Goal: Information Seeking & Learning: Learn about a topic

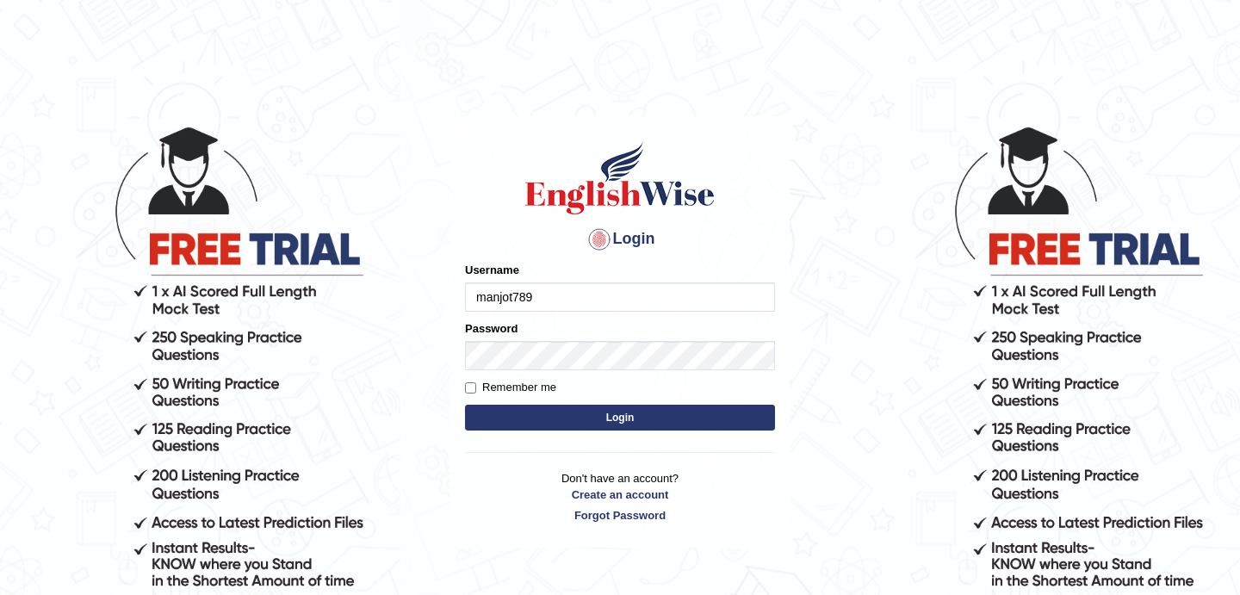
type input "manjot789"
click at [611, 410] on button "Login" at bounding box center [620, 418] width 310 height 26
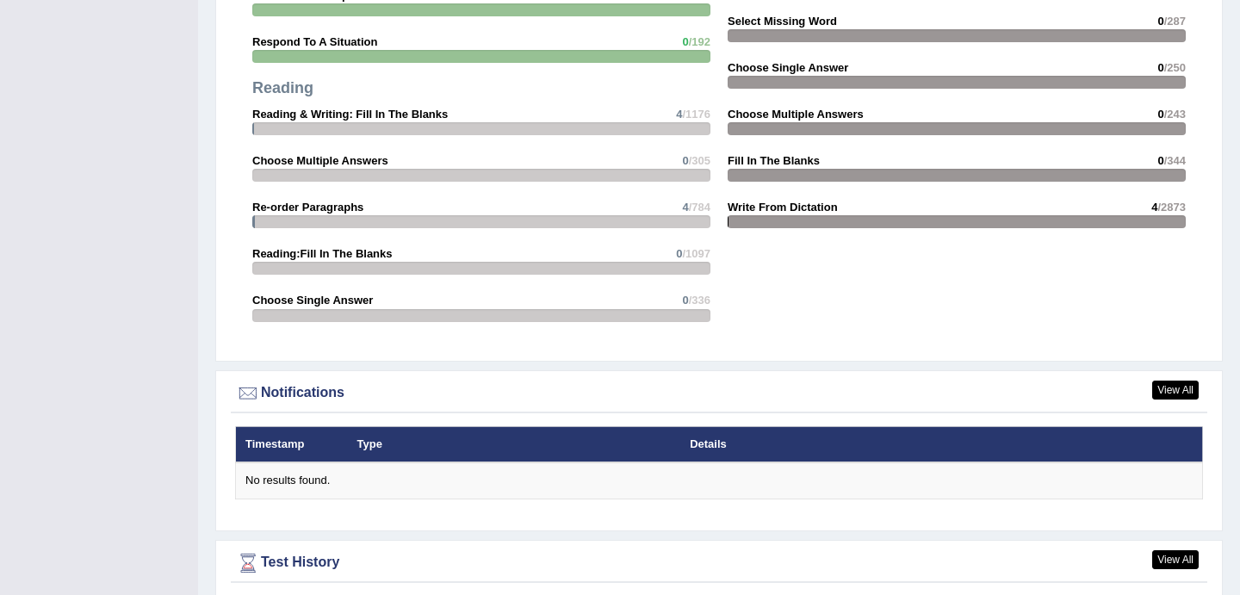
scroll to position [2018, 0]
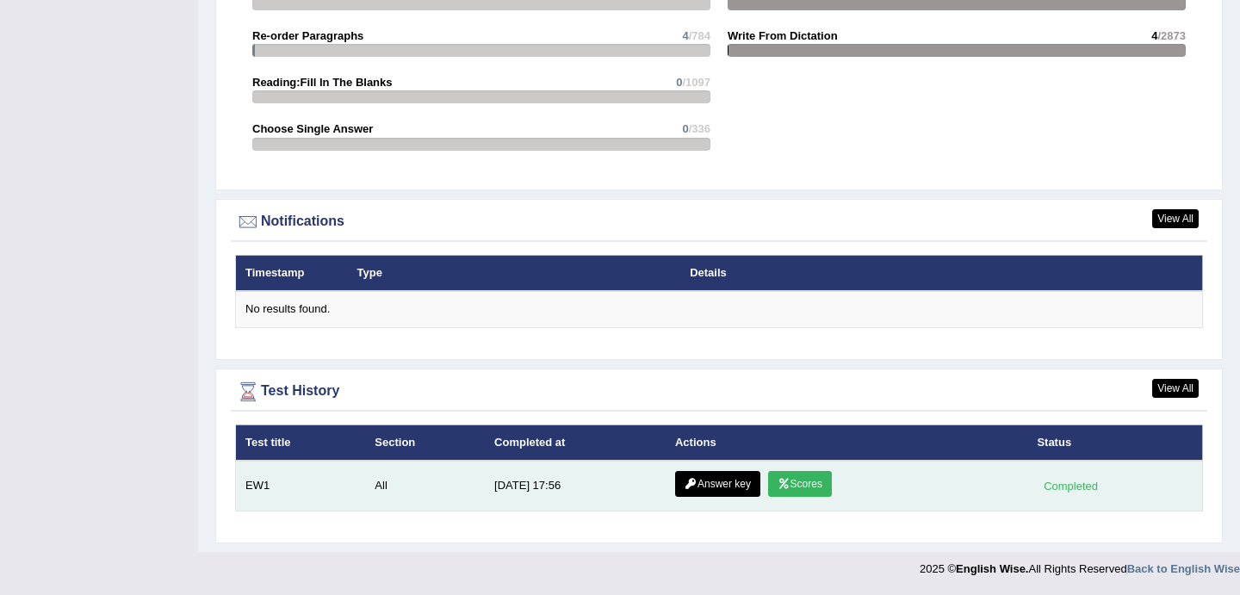
click at [812, 485] on link "Scores" at bounding box center [800, 484] width 64 height 26
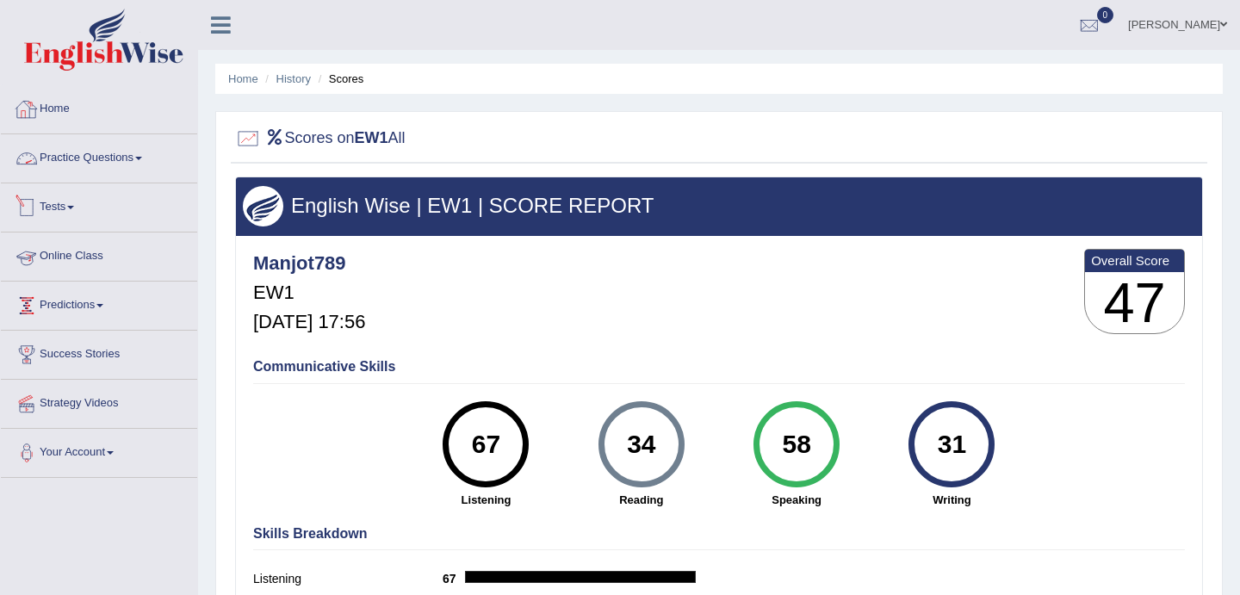
click at [74, 114] on link "Home" at bounding box center [99, 106] width 196 height 43
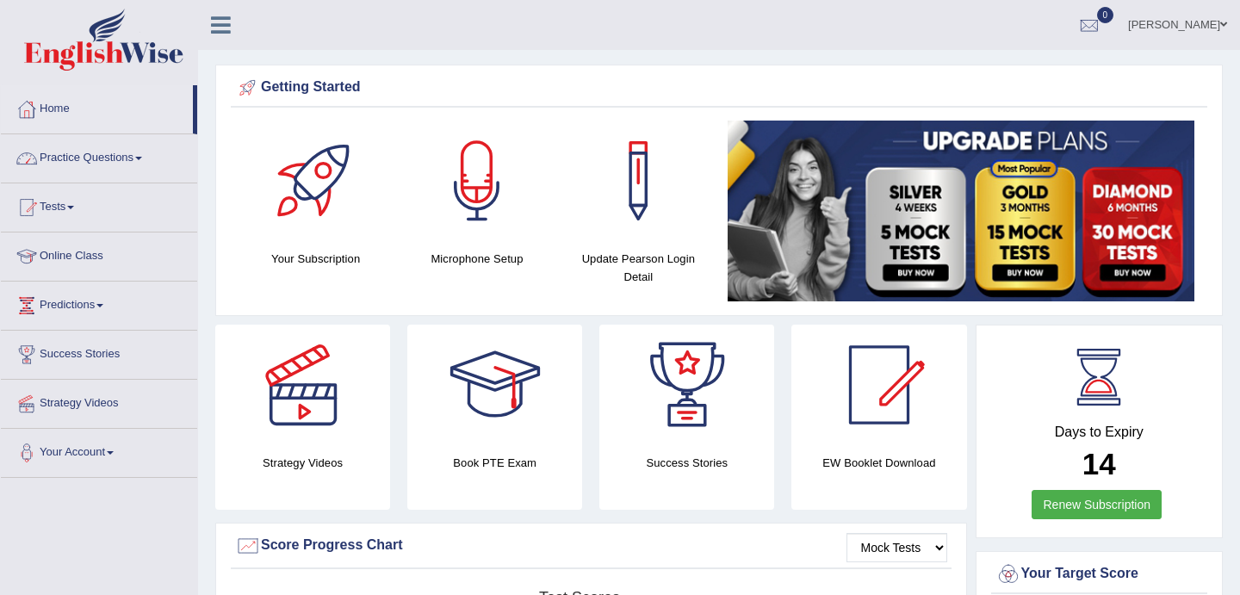
click at [111, 162] on link "Practice Questions" at bounding box center [99, 155] width 196 height 43
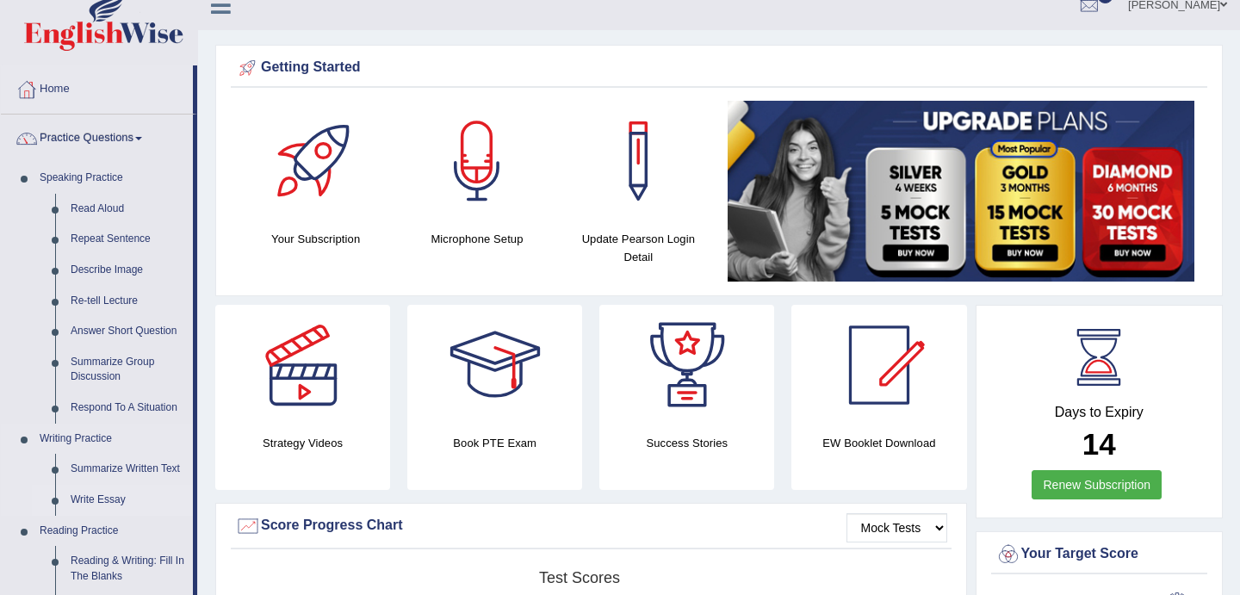
scroll to position [15, 0]
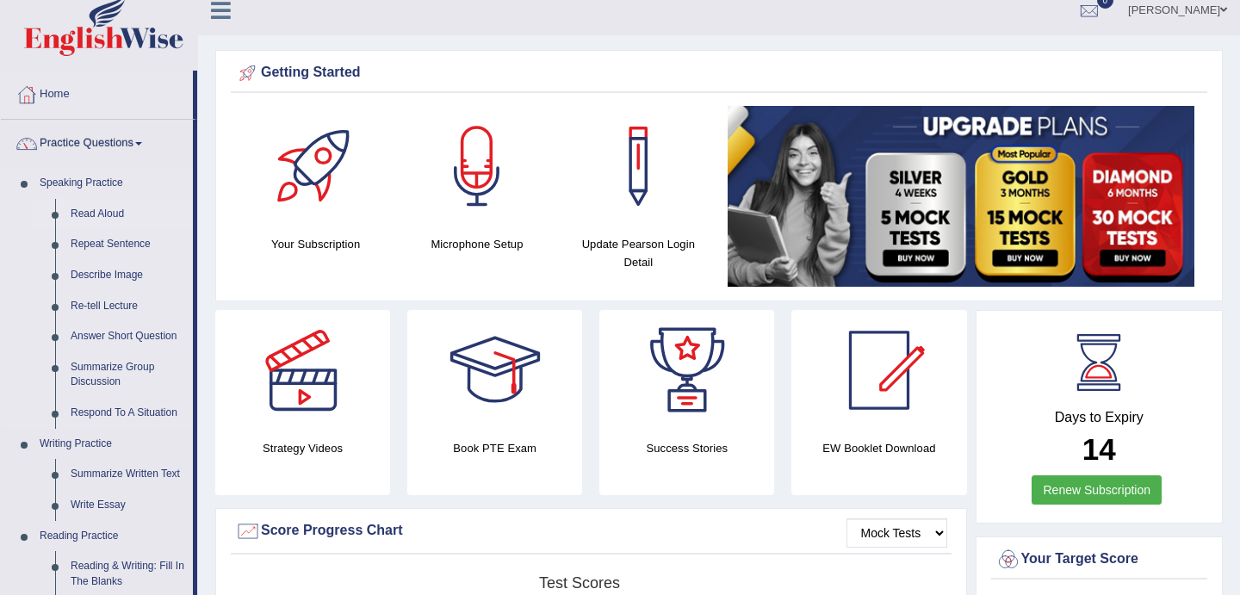
click at [96, 209] on link "Read Aloud" at bounding box center [128, 214] width 130 height 31
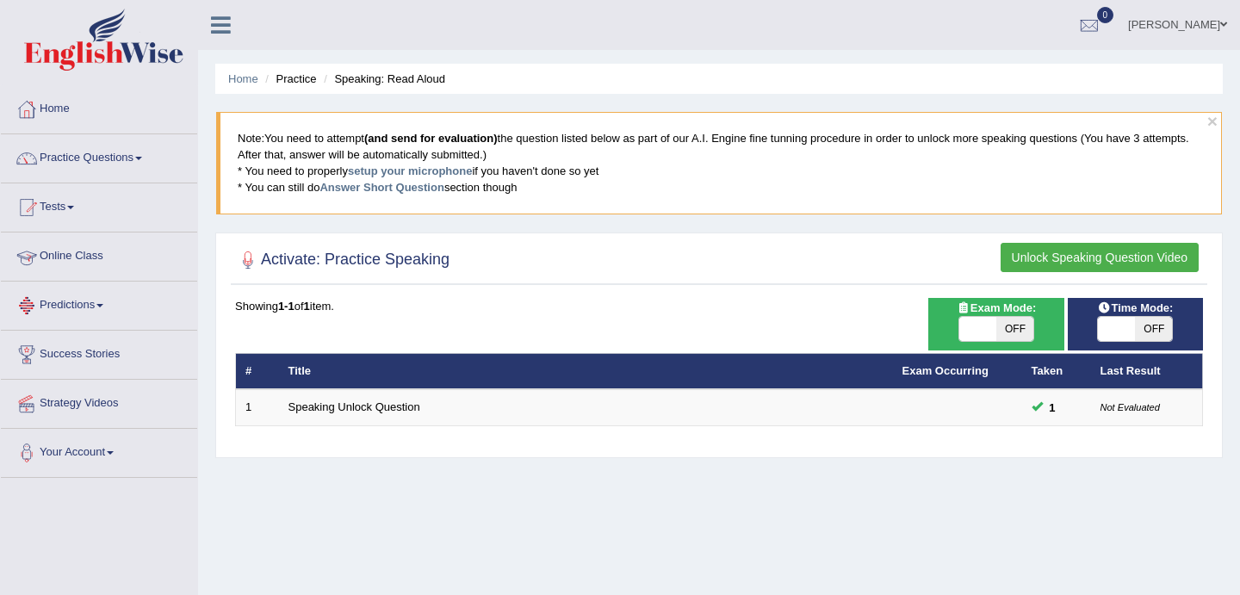
click at [78, 263] on link "Online Class" at bounding box center [99, 254] width 196 height 43
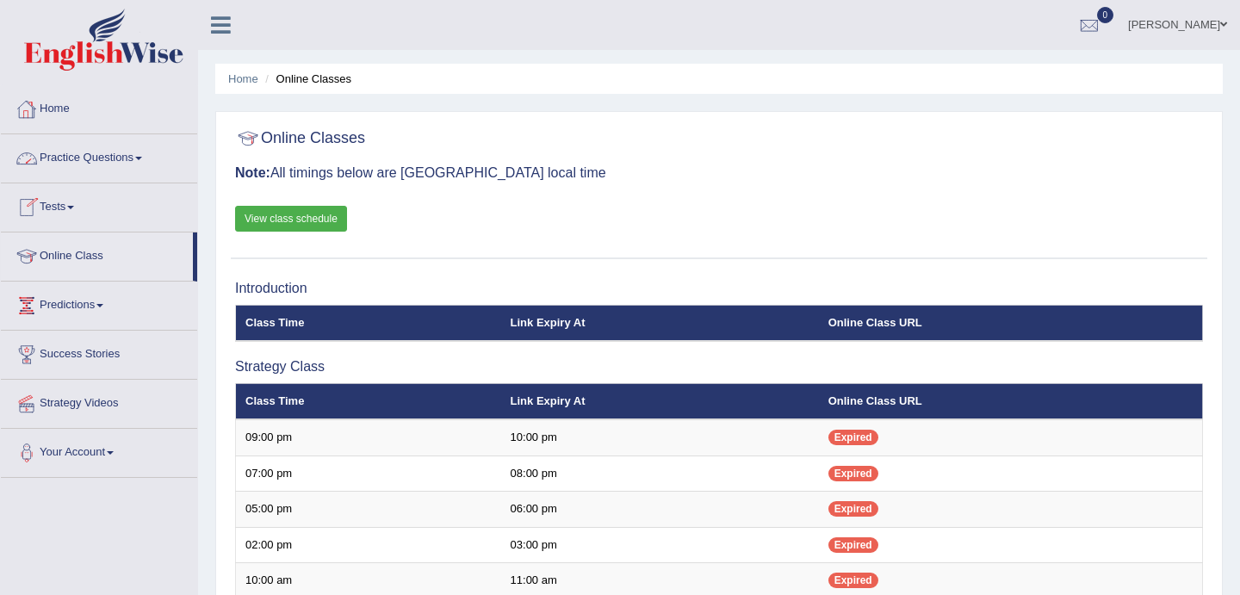
click at [92, 153] on link "Practice Questions" at bounding box center [99, 155] width 196 height 43
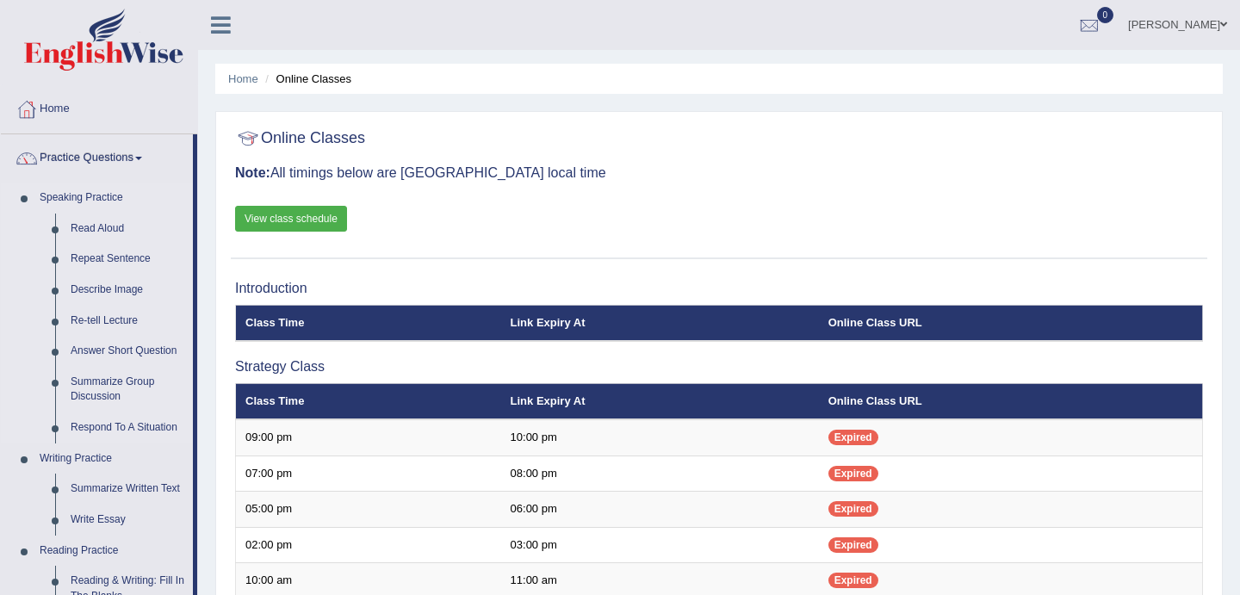
click at [95, 198] on link "Speaking Practice" at bounding box center [112, 198] width 161 height 31
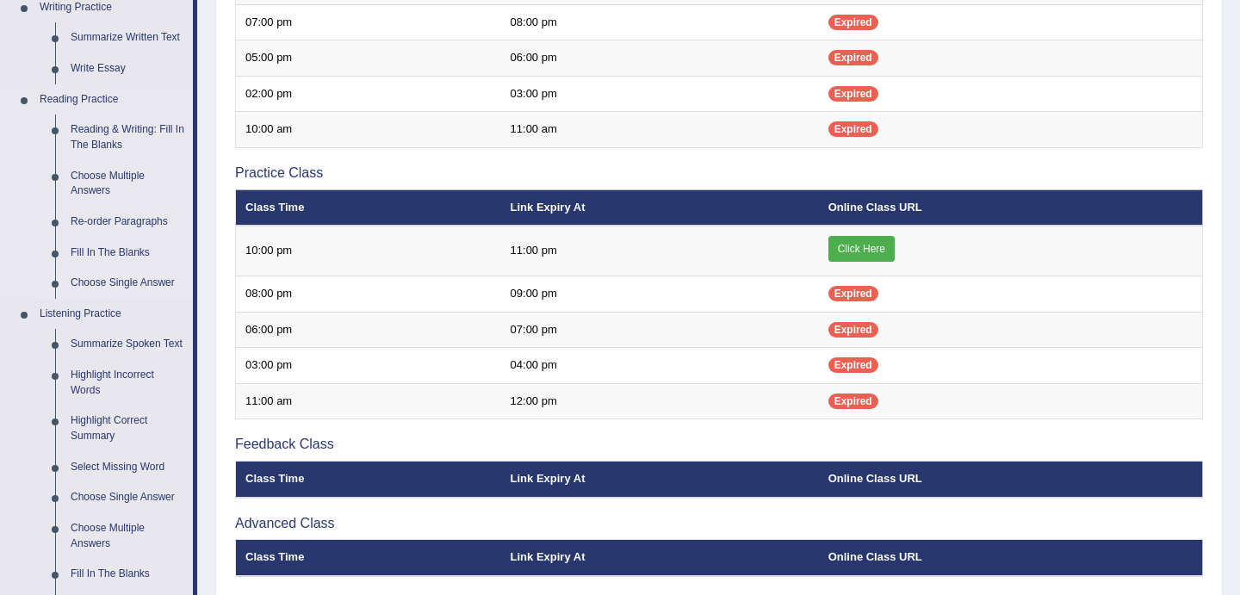
scroll to position [458, 0]
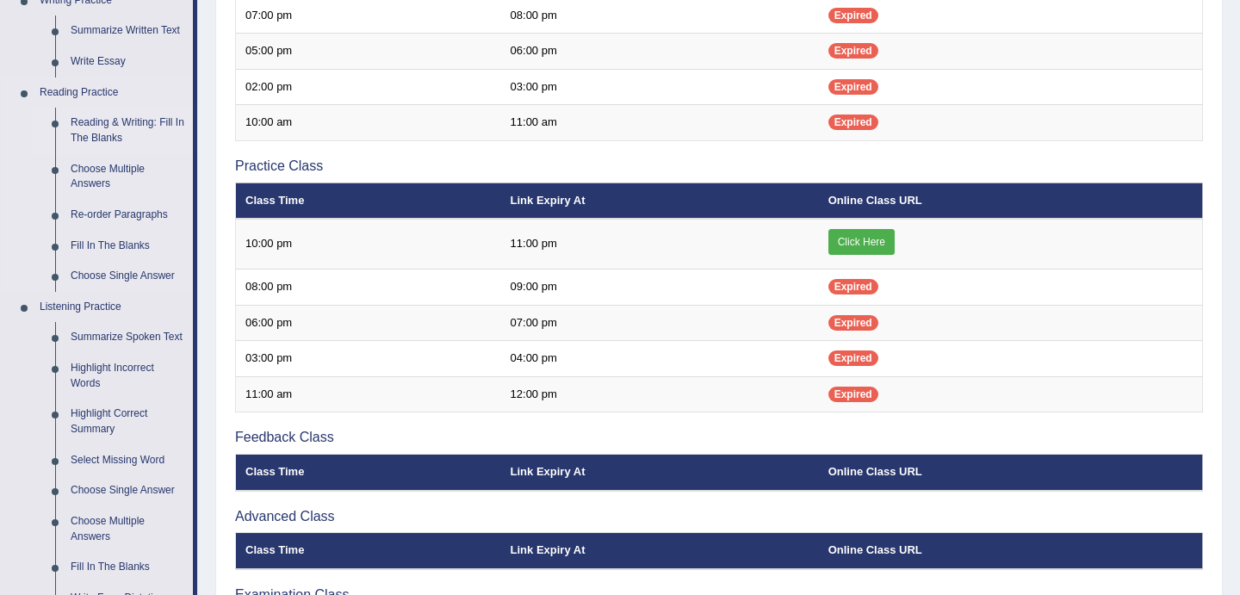
click at [125, 129] on link "Reading & Writing: Fill In The Blanks" at bounding box center [128, 131] width 130 height 46
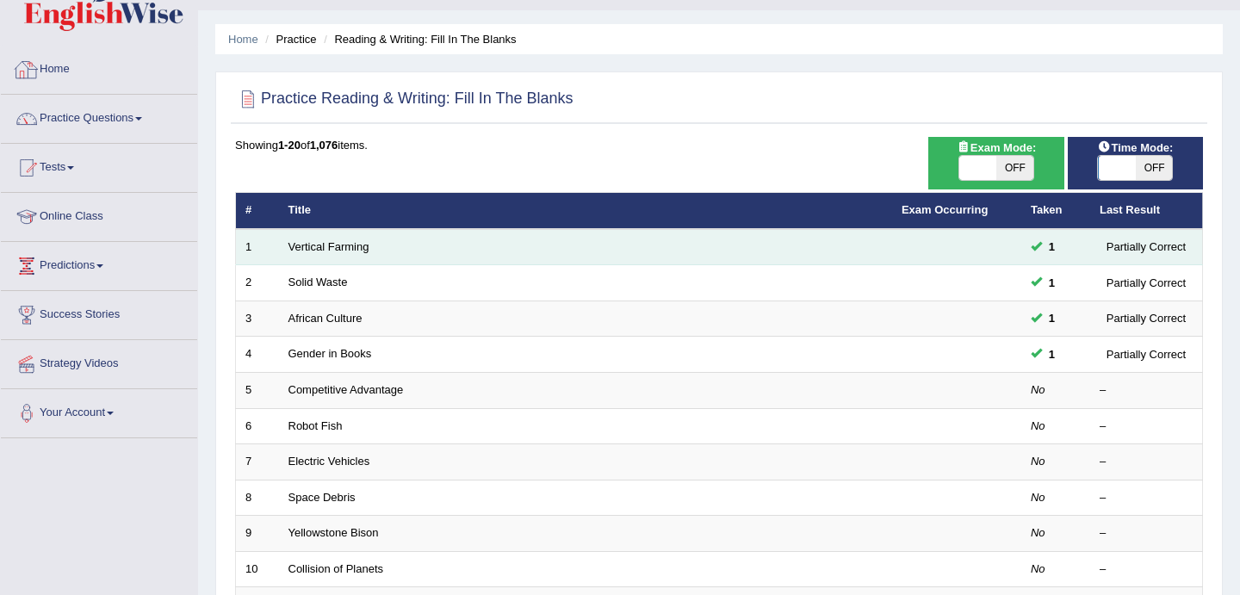
scroll to position [41, 0]
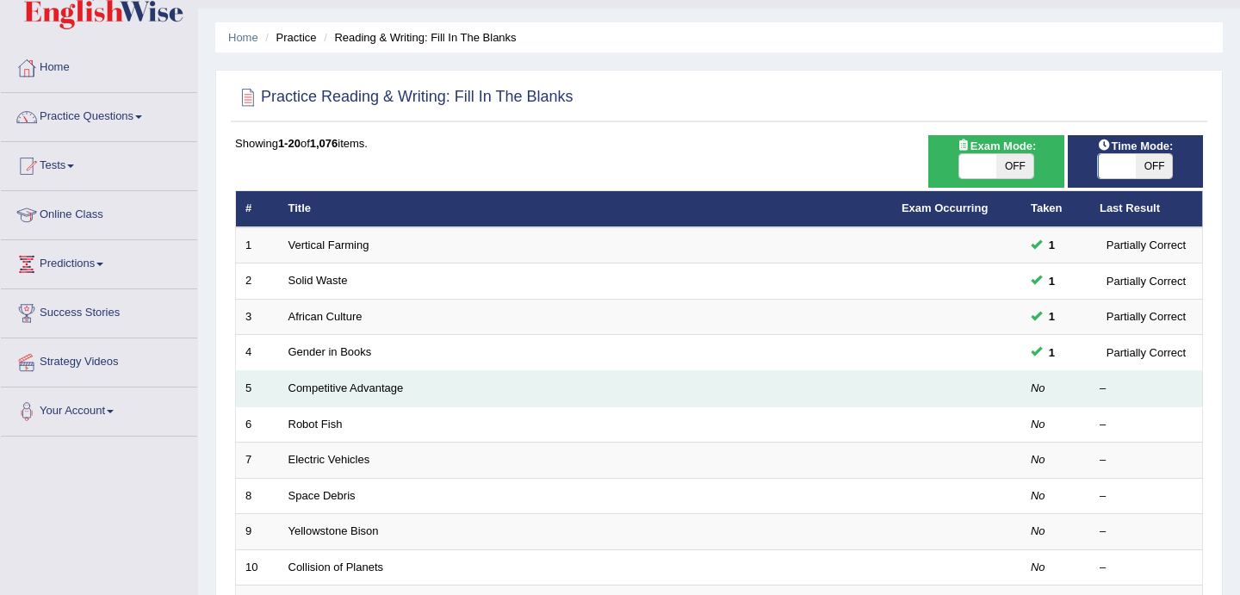
click at [733, 384] on td "Competitive Advantage" at bounding box center [585, 389] width 613 height 36
click at [1027, 385] on td "No" at bounding box center [1055, 389] width 69 height 36
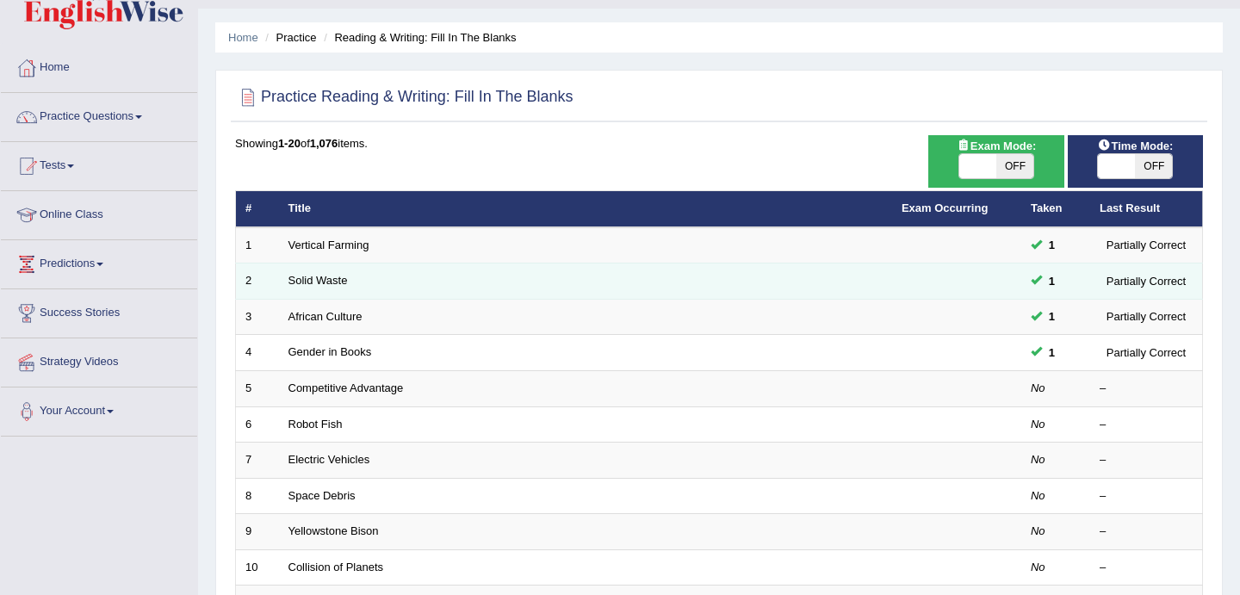
click at [443, 266] on td "Solid Waste" at bounding box center [585, 282] width 613 height 36
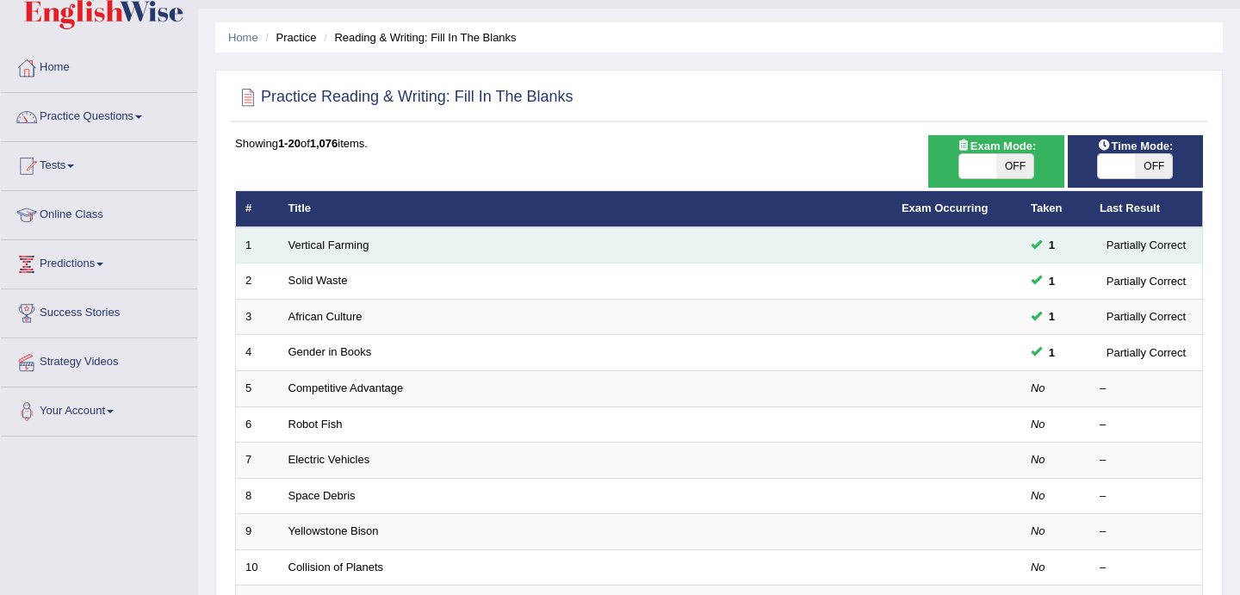
click at [410, 243] on td "Vertical Farming" at bounding box center [585, 245] width 613 height 36
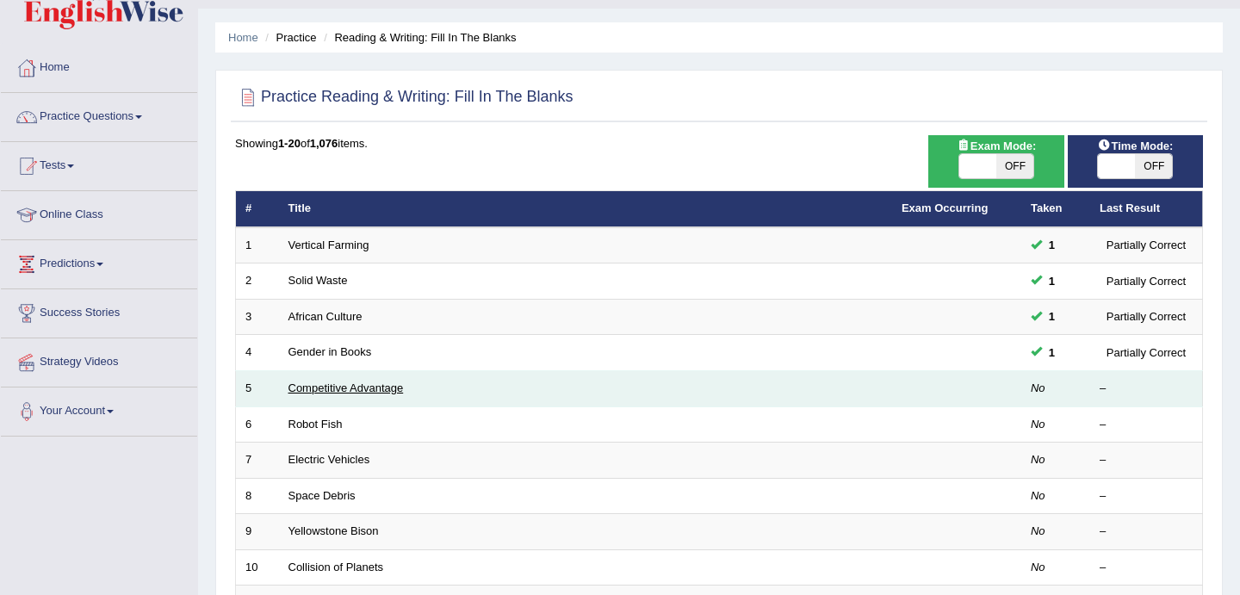
click at [327, 393] on link "Competitive Advantage" at bounding box center [346, 388] width 115 height 13
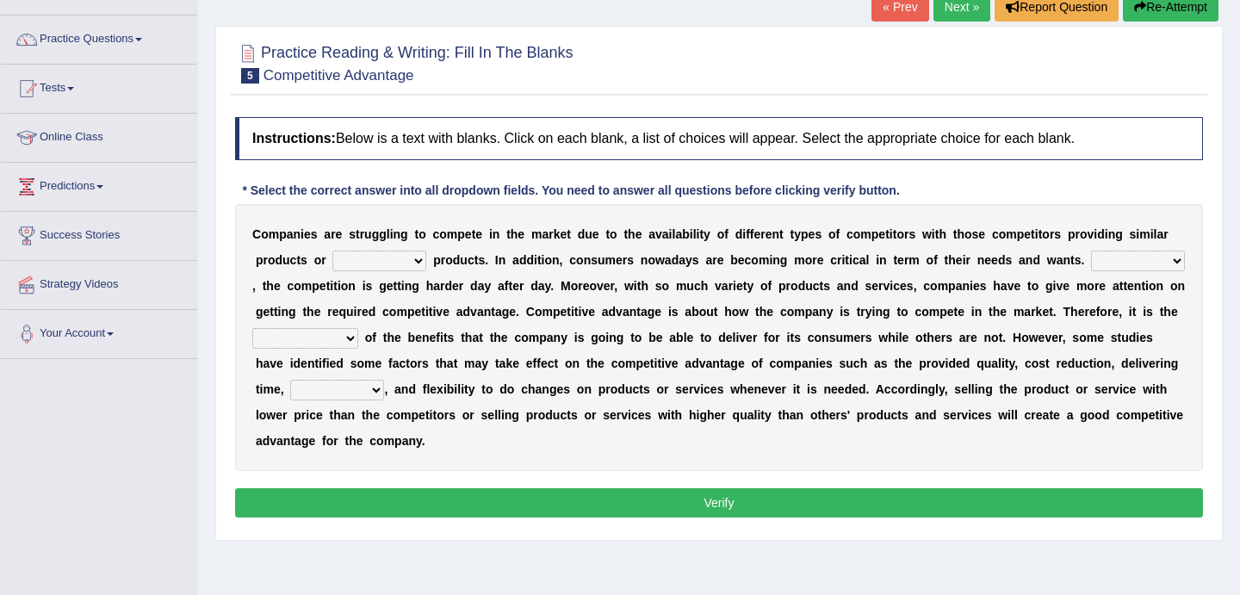
scroll to position [121, 0]
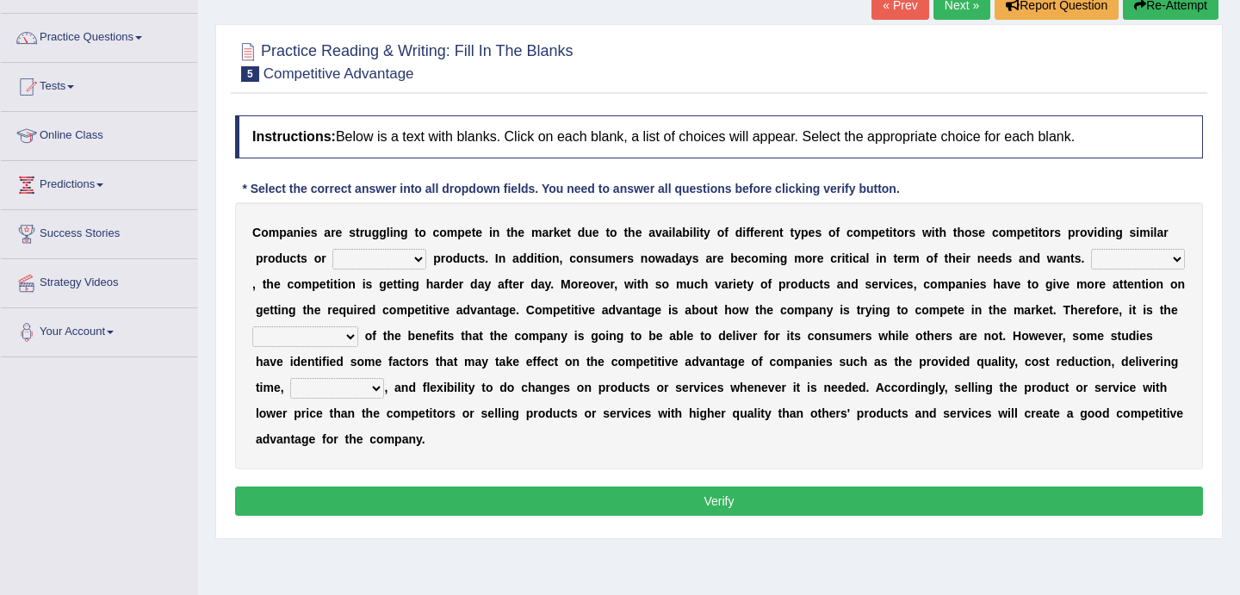
click at [408, 266] on select "constitution restitution substitution institution" at bounding box center [379, 259] width 94 height 21
click at [393, 259] on select "constitution restitution substitution institution" at bounding box center [379, 259] width 94 height 21
select select "substitution"
click at [332, 249] on select "constitution restitution substitution institution" at bounding box center [379, 259] width 94 height 21
click at [1141, 264] on select "However Instead Additionally Therefore" at bounding box center [1138, 259] width 94 height 21
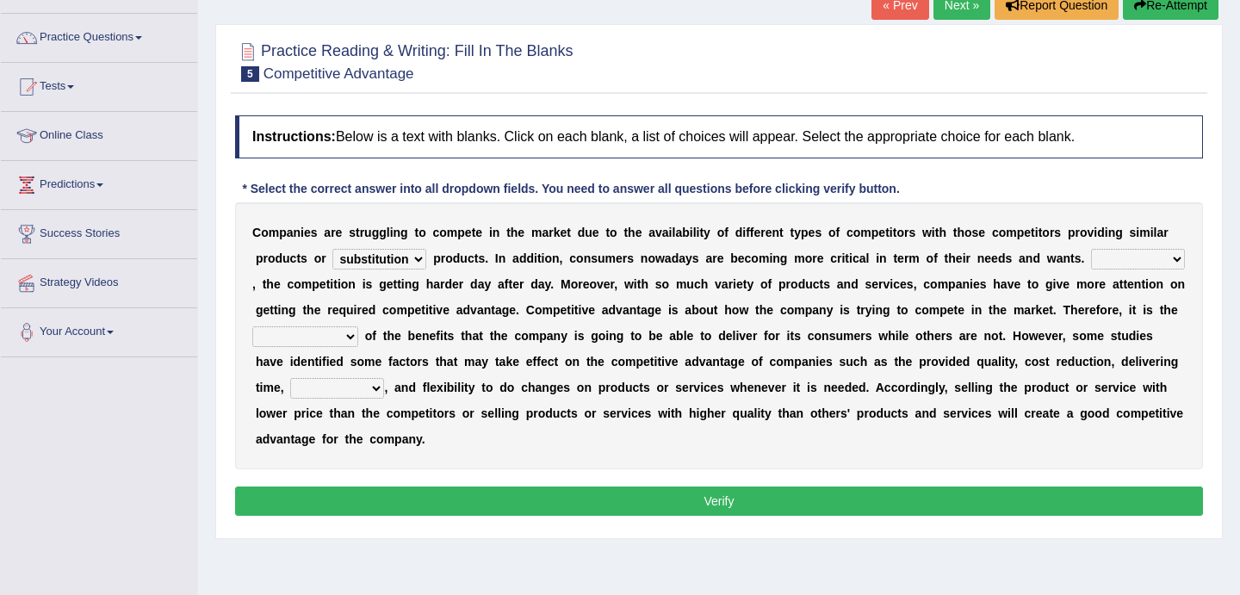
click at [1120, 255] on select "However Instead Additionally Therefore" at bounding box center [1138, 259] width 94 height 21
click at [1091, 249] on select "However Instead Additionally Therefore" at bounding box center [1138, 259] width 94 height 21
click at [1145, 261] on select "However Instead Additionally Therefore" at bounding box center [1138, 259] width 94 height 21
select select "Therefore"
click at [1091, 249] on select "However Instead Additionally Therefore" at bounding box center [1138, 259] width 94 height 21
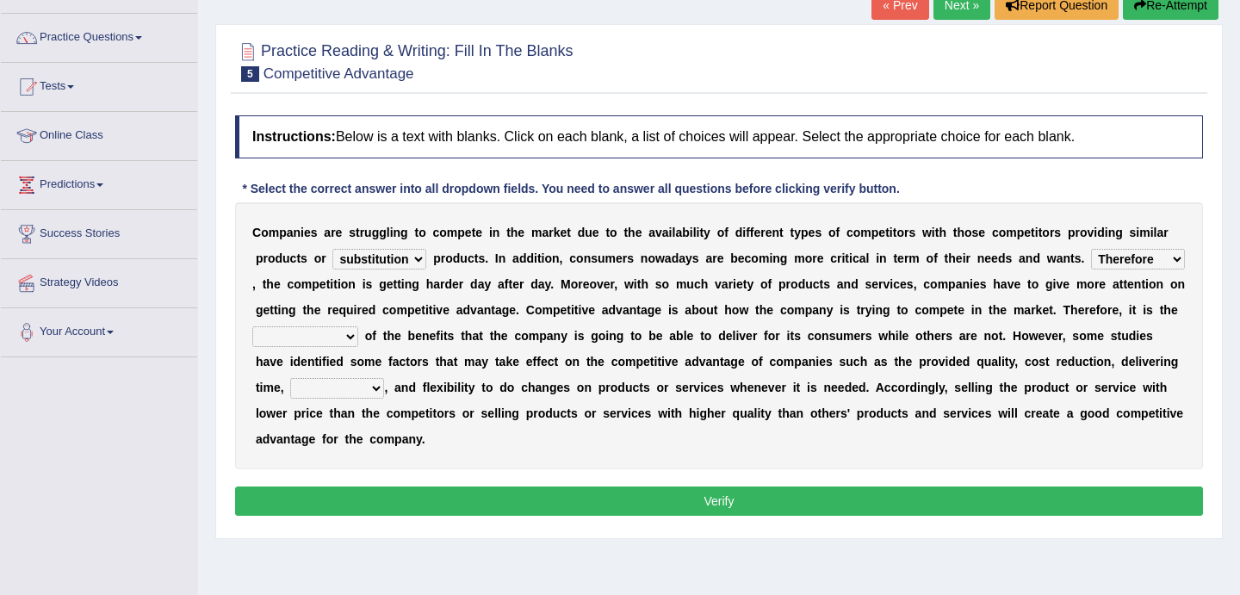
click at [309, 336] on select "dissemination ordination determination incarnation" at bounding box center [305, 336] width 106 height 21
click at [255, 326] on select "dissemination ordination determination incarnation" at bounding box center [305, 336] width 106 height 21
click at [328, 346] on select "dissemination ordination determination incarnation" at bounding box center [305, 336] width 106 height 21
select select "incarnation"
click at [255, 326] on select "dissemination ordination determination incarnation" at bounding box center [305, 336] width 106 height 21
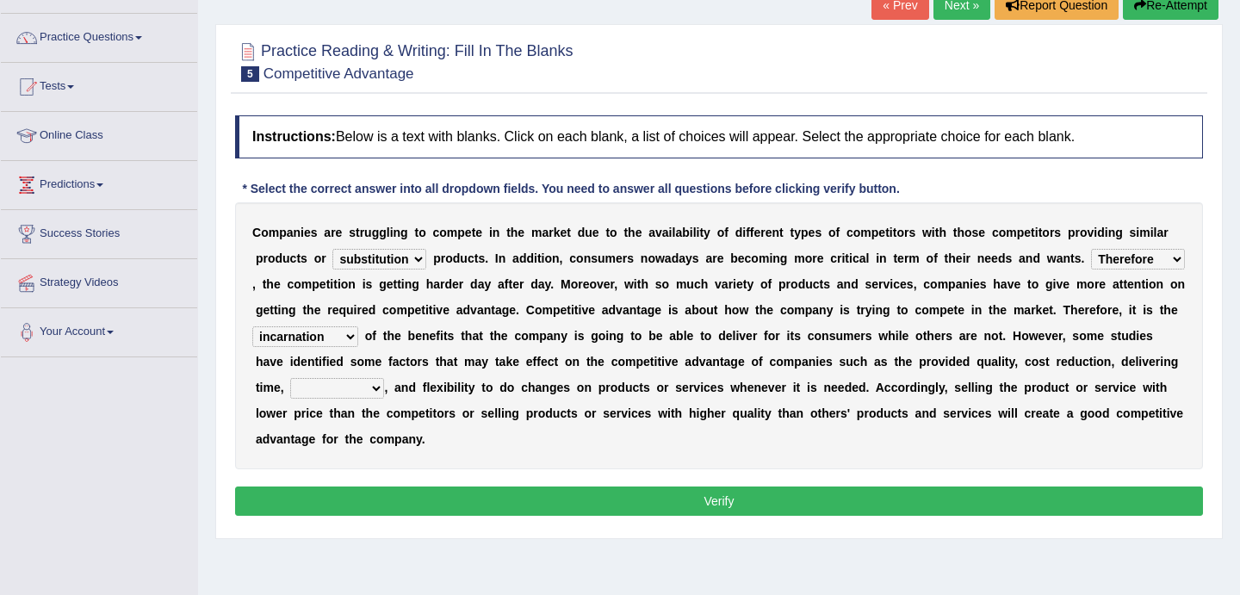
click at [340, 393] on select "captivation aggregation deprivation innovation" at bounding box center [337, 388] width 94 height 21
select select "innovation"
click at [290, 378] on select "captivation aggregation deprivation innovation" at bounding box center [337, 388] width 94 height 21
click at [616, 498] on button "Verify" at bounding box center [719, 501] width 968 height 29
